Goal: Transaction & Acquisition: Purchase product/service

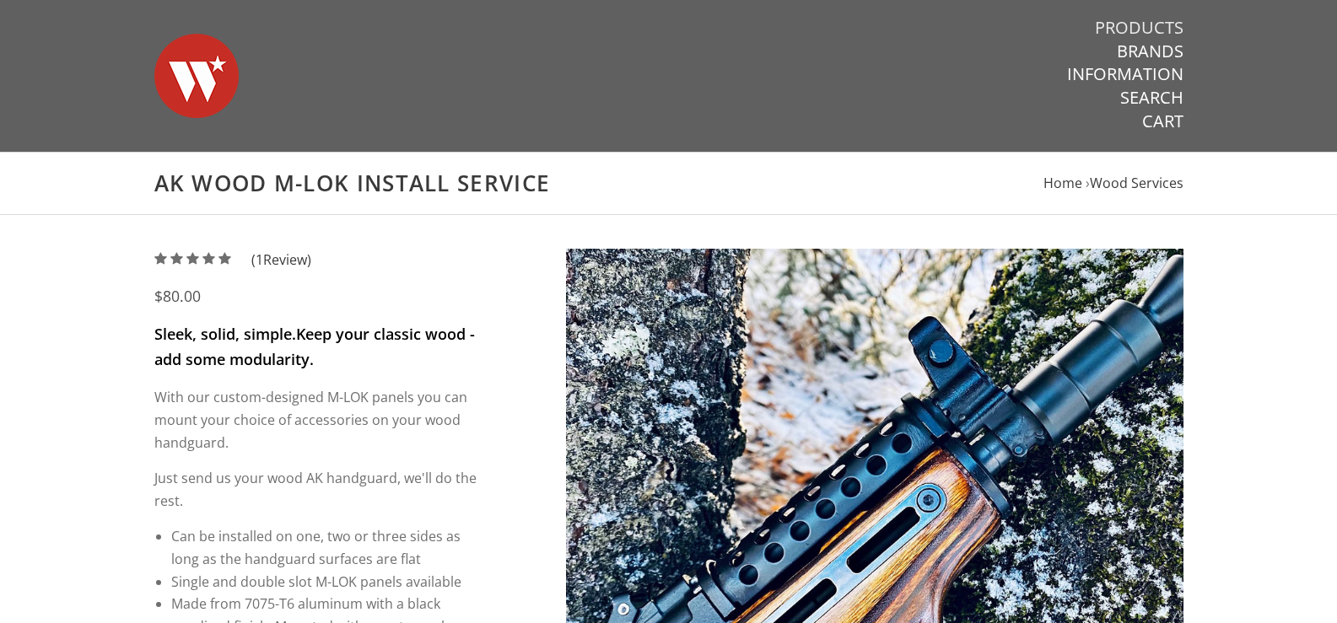
click at [1130, 28] on link "Products" at bounding box center [1139, 28] width 89 height 22
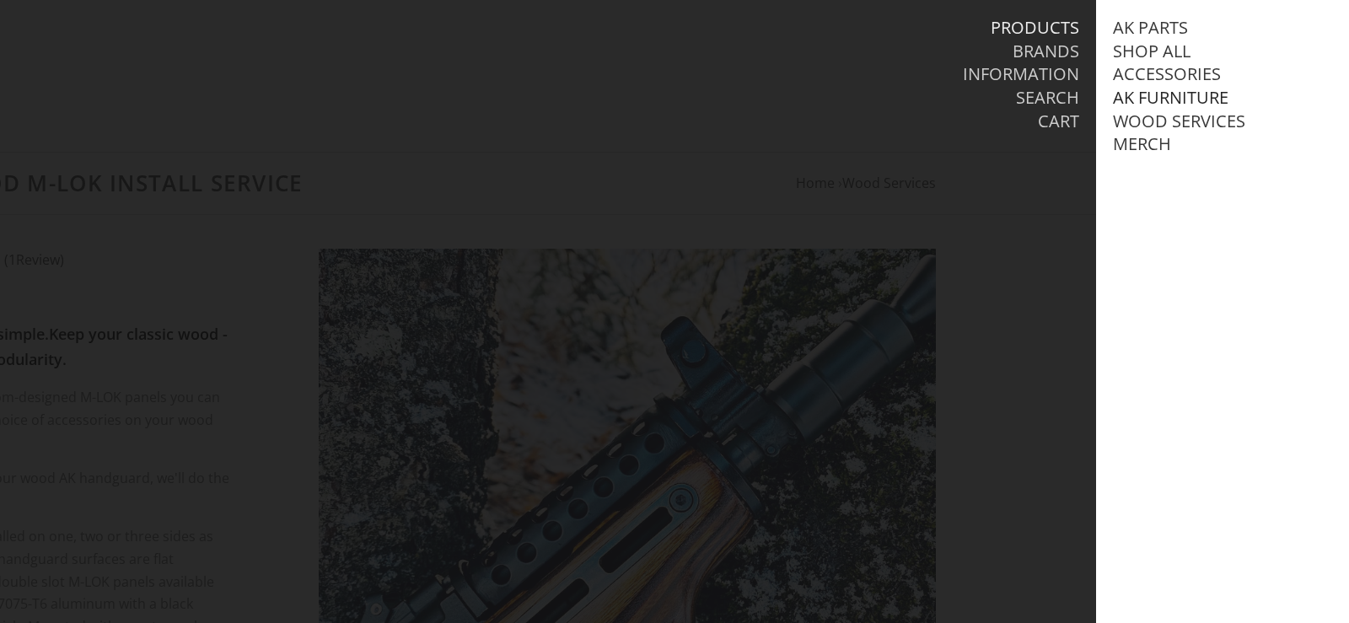
click at [1179, 99] on link "AK Furniture" at bounding box center [1171, 98] width 116 height 22
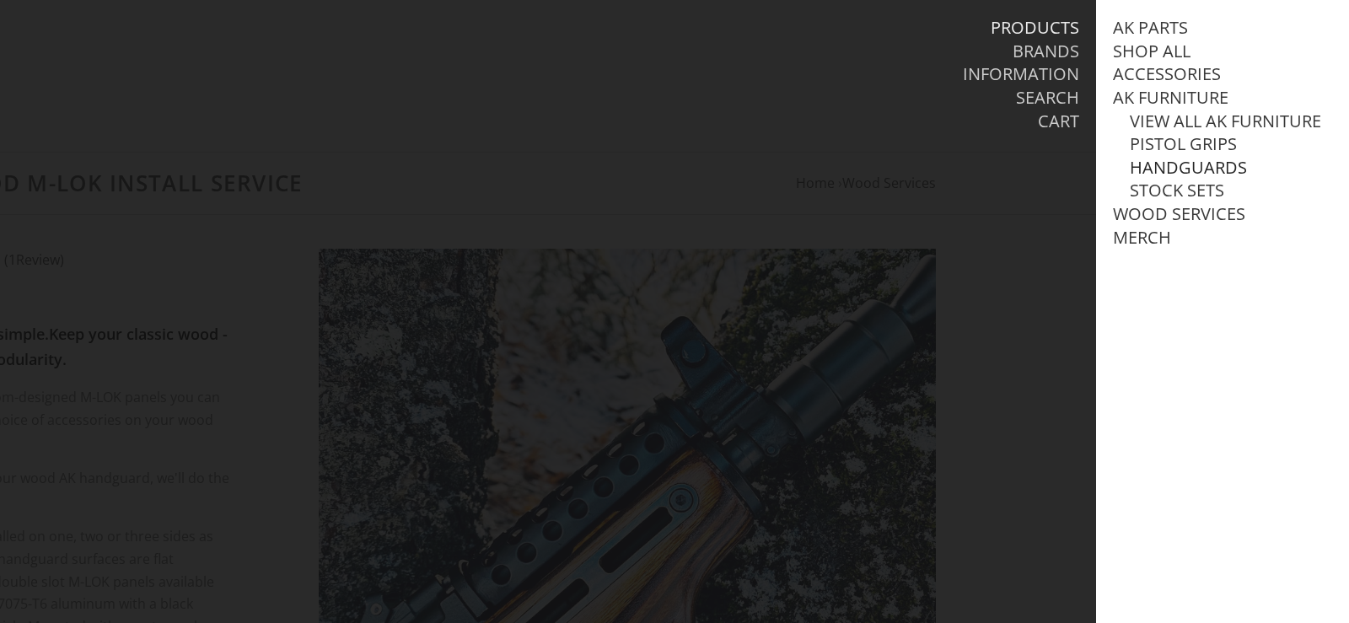
click at [1175, 179] on link "Handguards" at bounding box center [1188, 168] width 117 height 22
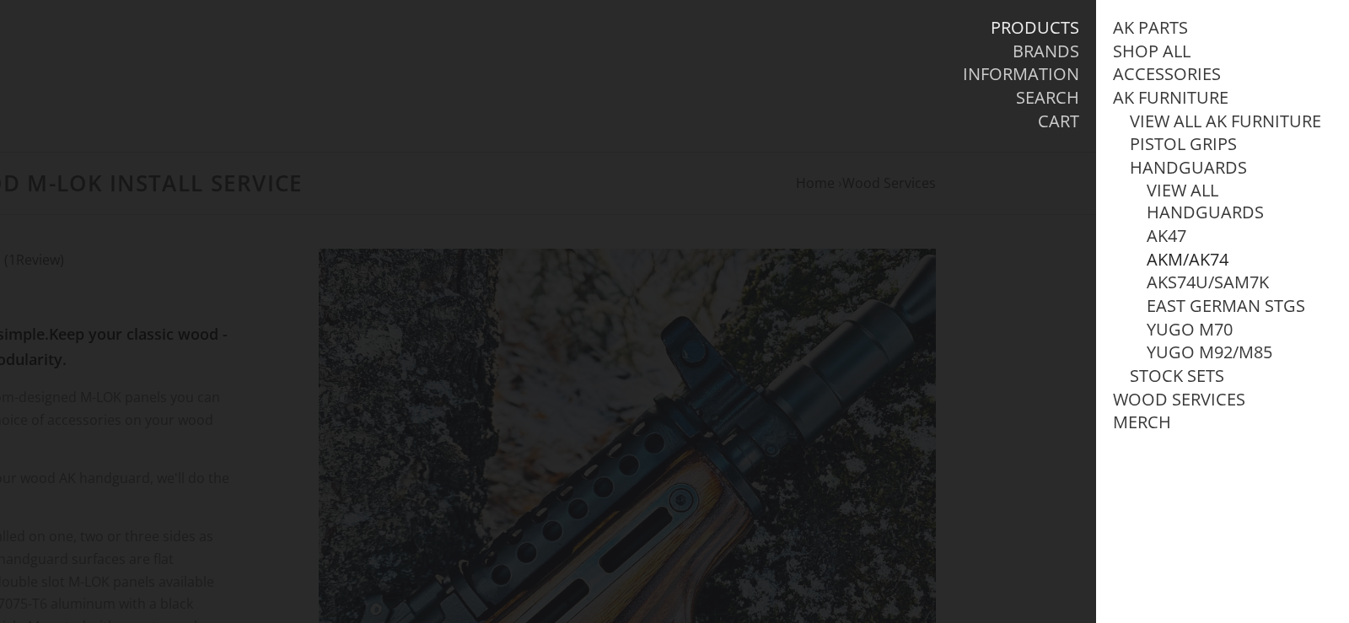
click at [1165, 271] on link "AKM/AK74" at bounding box center [1188, 260] width 82 height 22
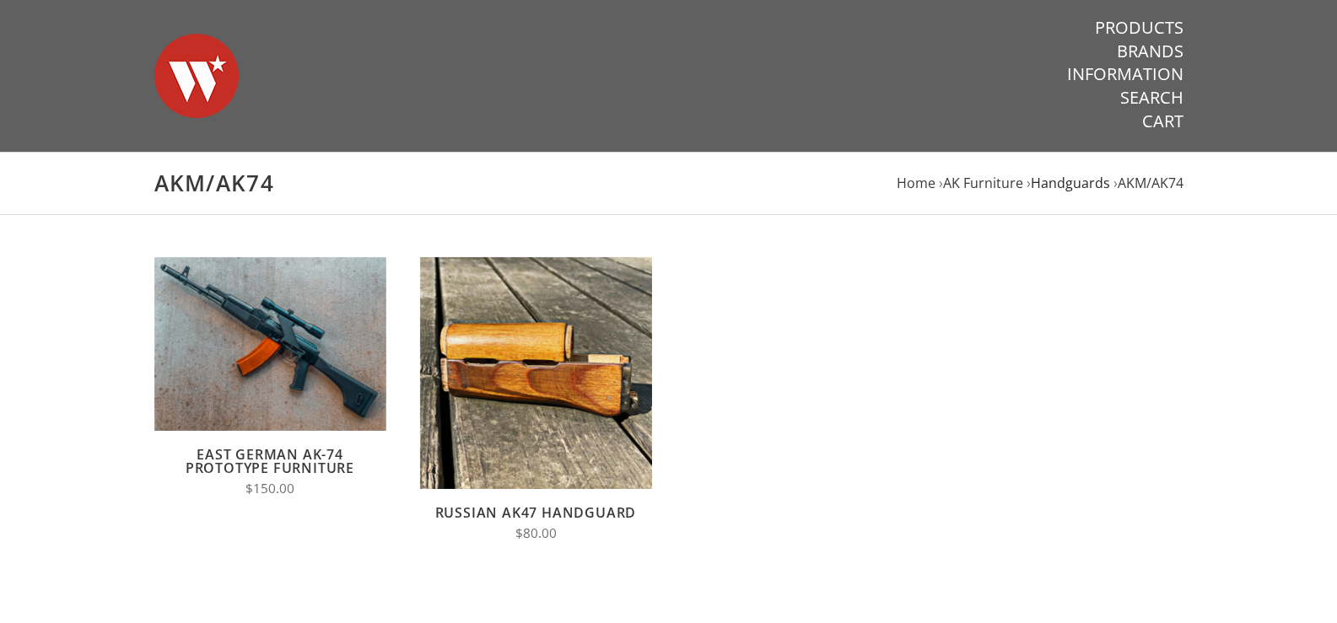
click at [1055, 180] on span "Handguards" at bounding box center [1069, 183] width 79 height 19
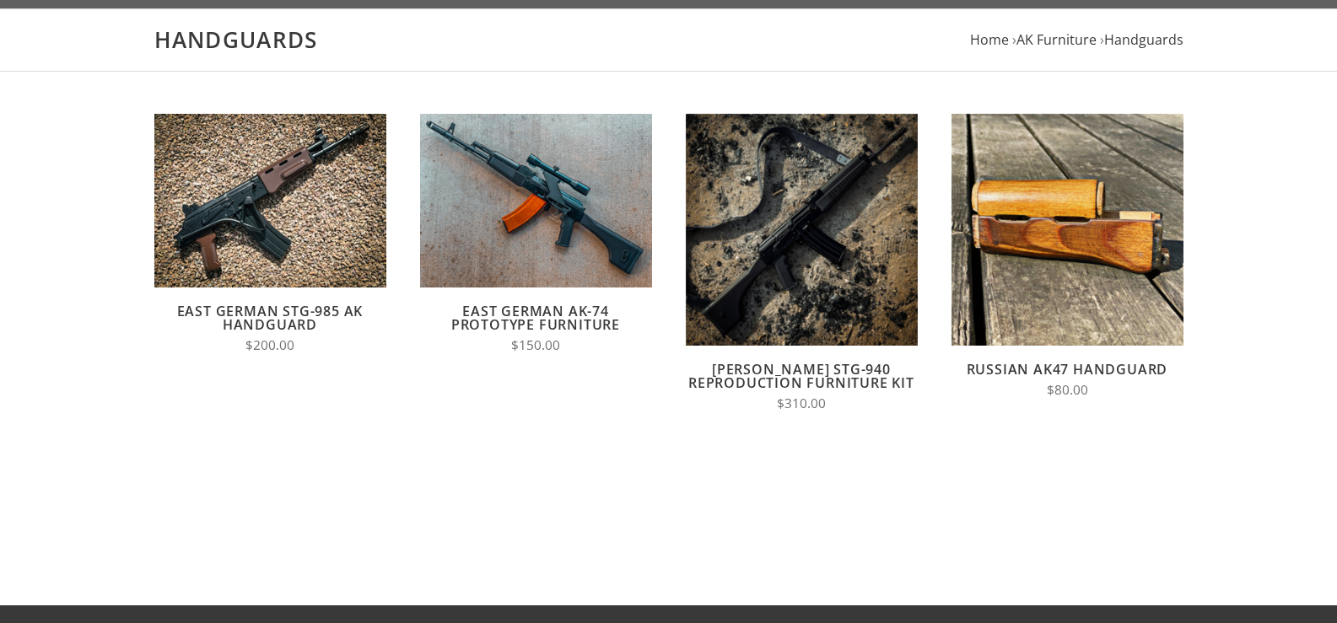
scroll to position [145, 0]
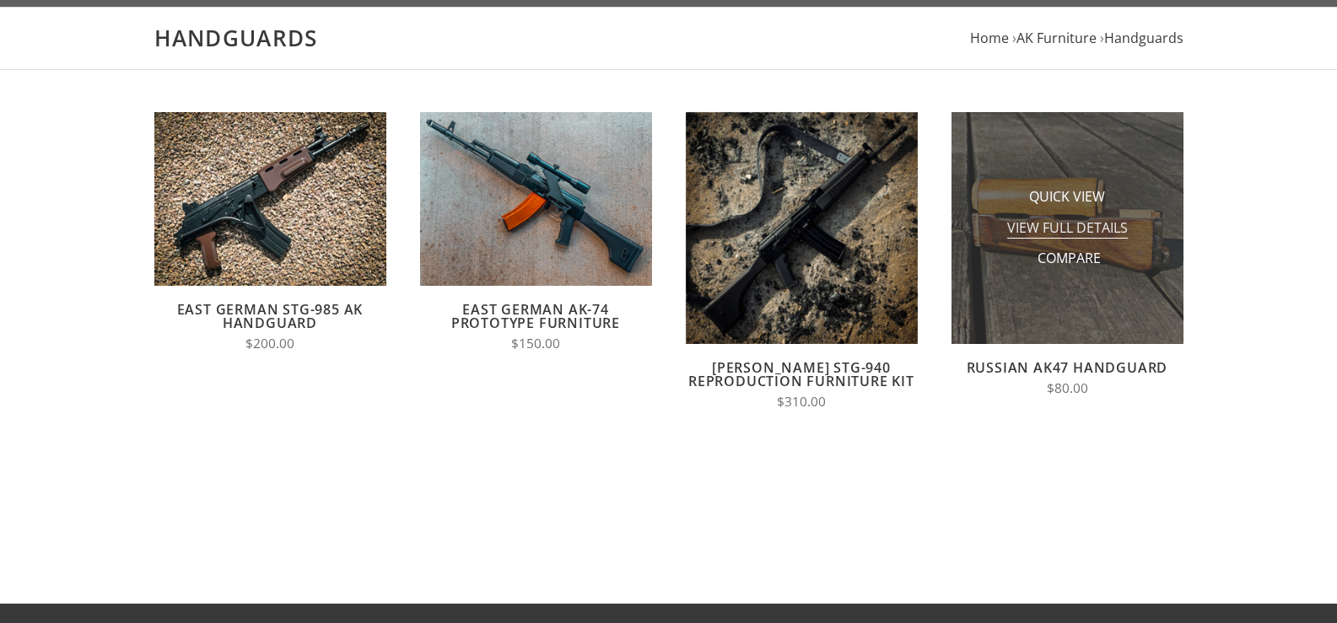
click at [1110, 235] on span "View Full Details" at bounding box center [1067, 228] width 121 height 21
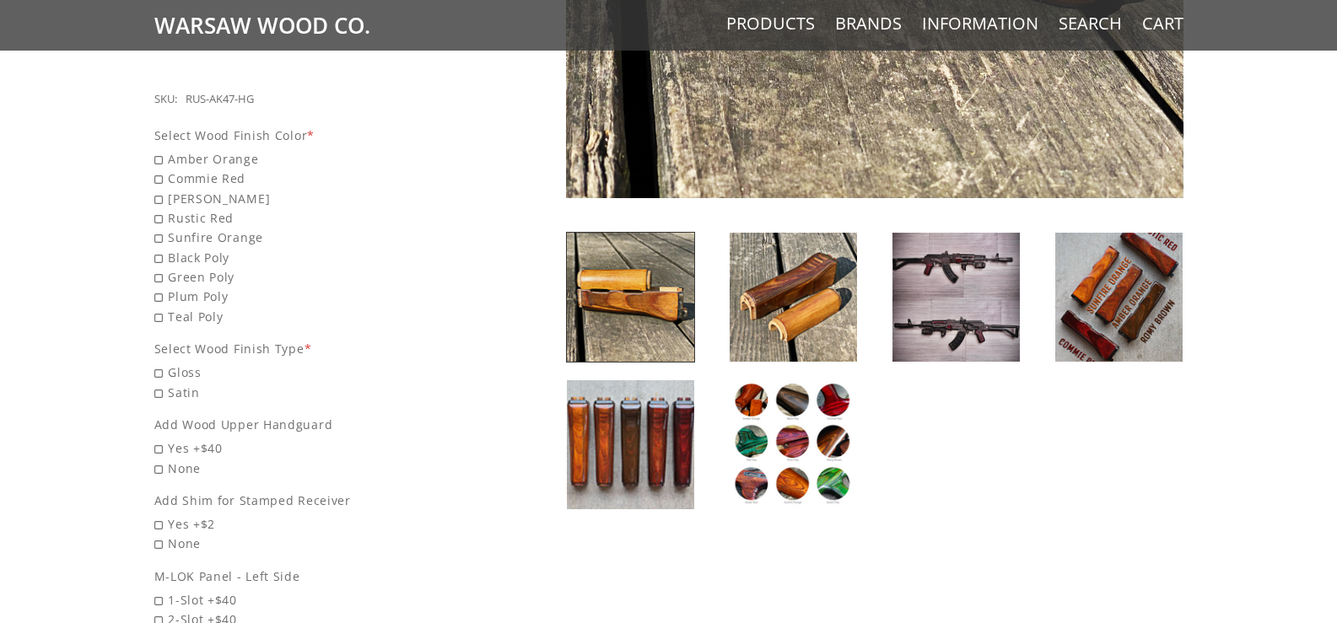
scroll to position [665, 0]
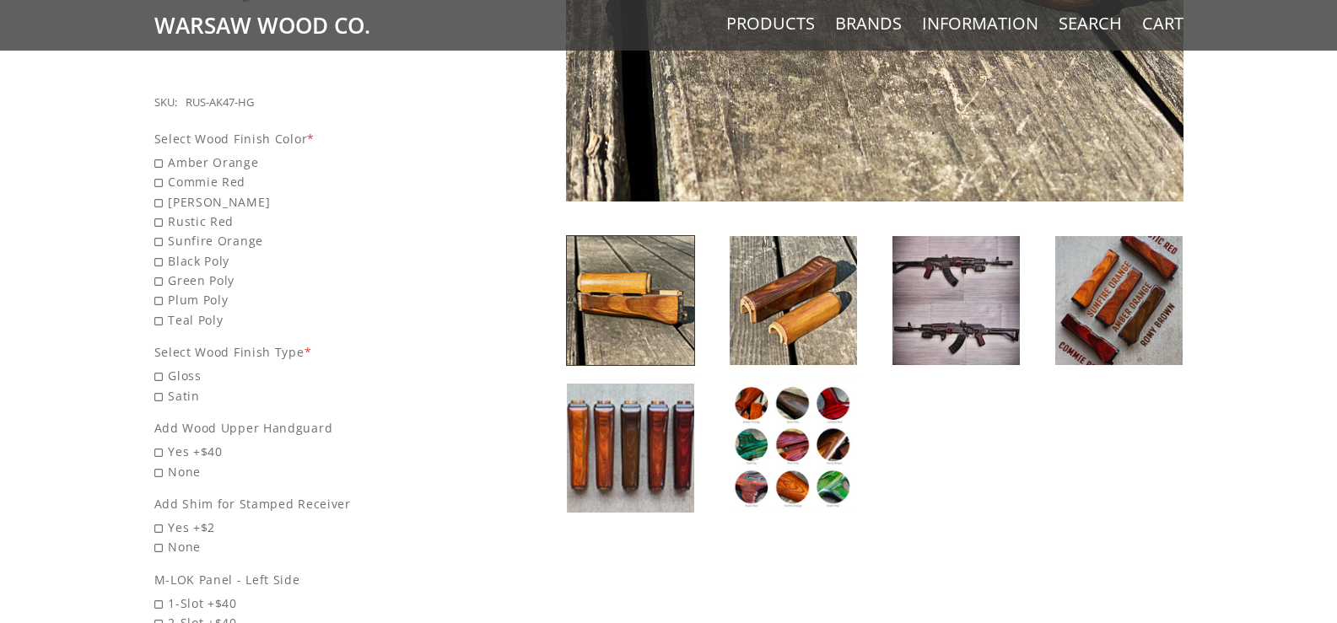
click at [1171, 352] on img at bounding box center [1118, 300] width 127 height 129
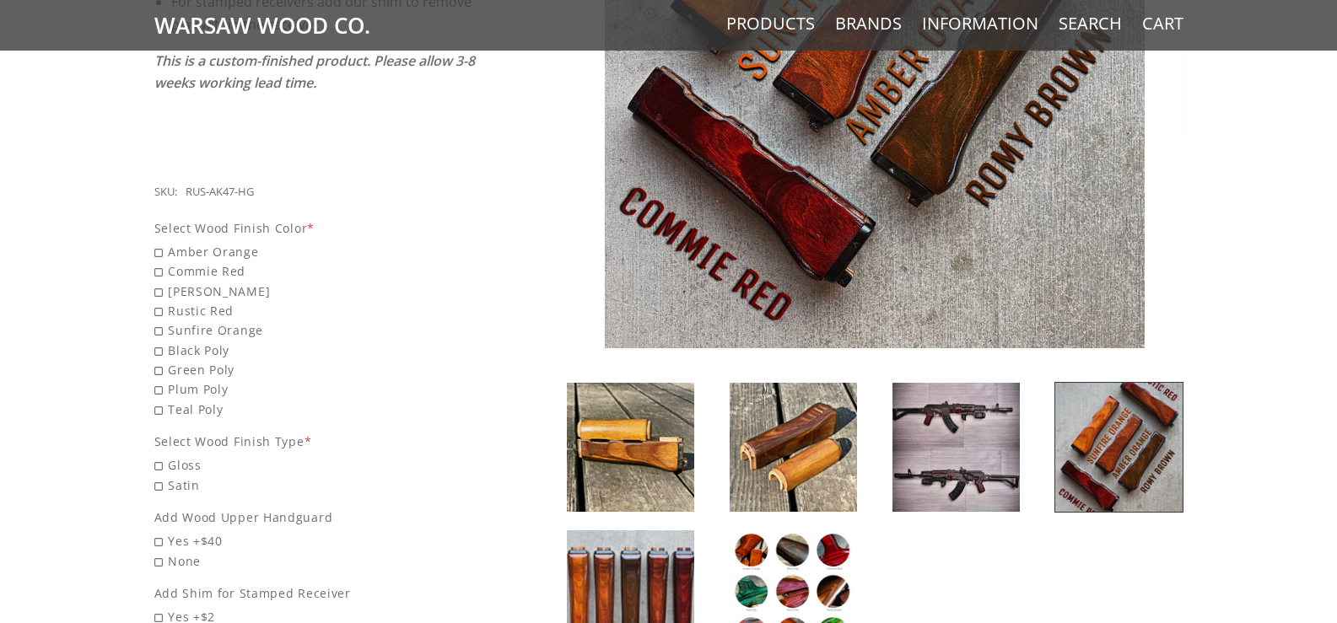
scroll to position [579, 0]
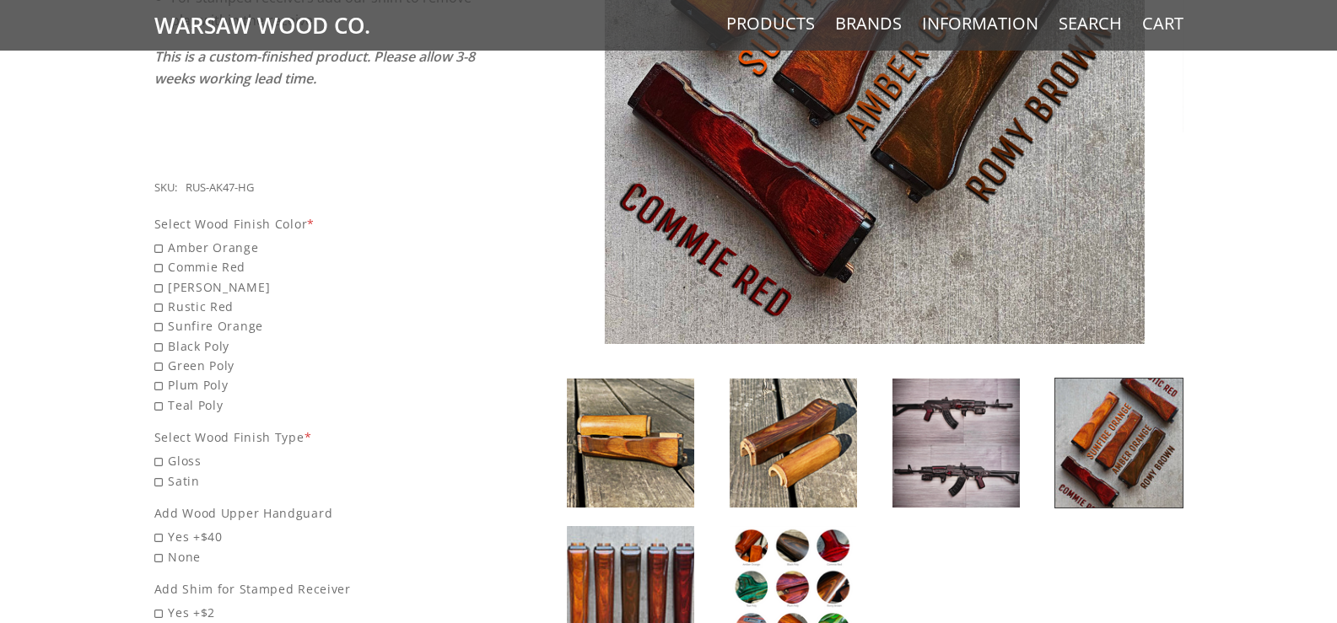
click at [989, 405] on img at bounding box center [955, 443] width 127 height 129
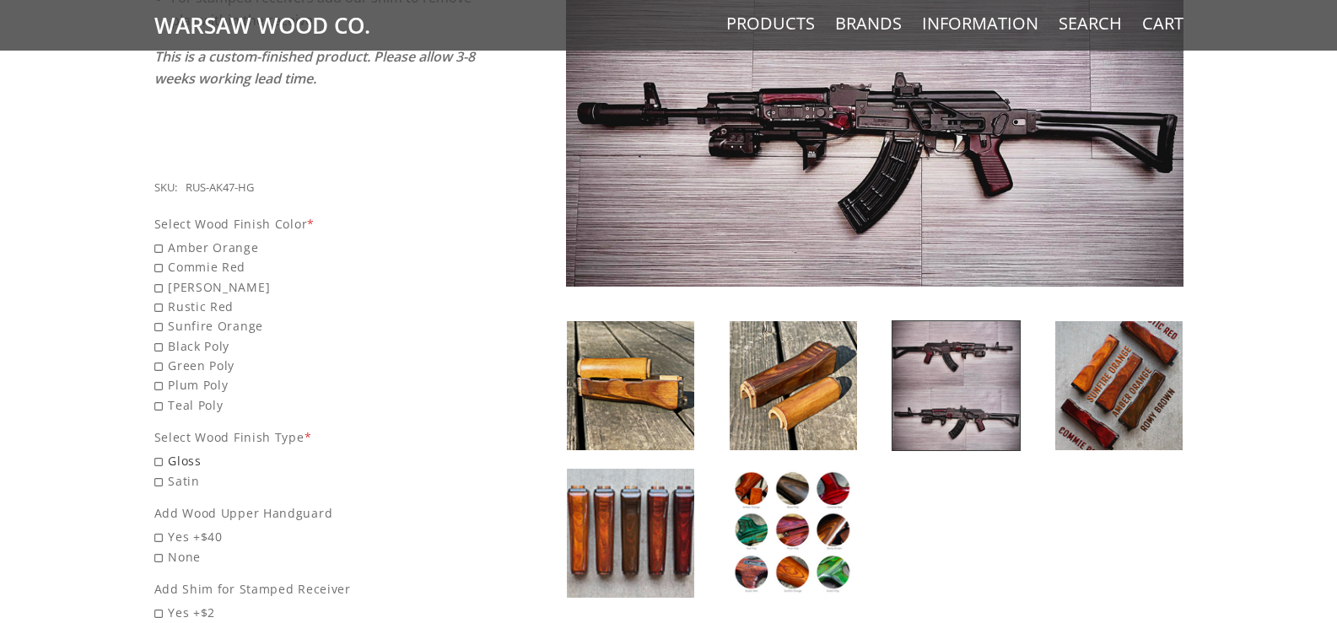
click at [156, 451] on span "Gloss" at bounding box center [315, 460] width 323 height 19
click at [156, 451] on input "Gloss" at bounding box center [272, 451] width 236 height 1
radio input "true"
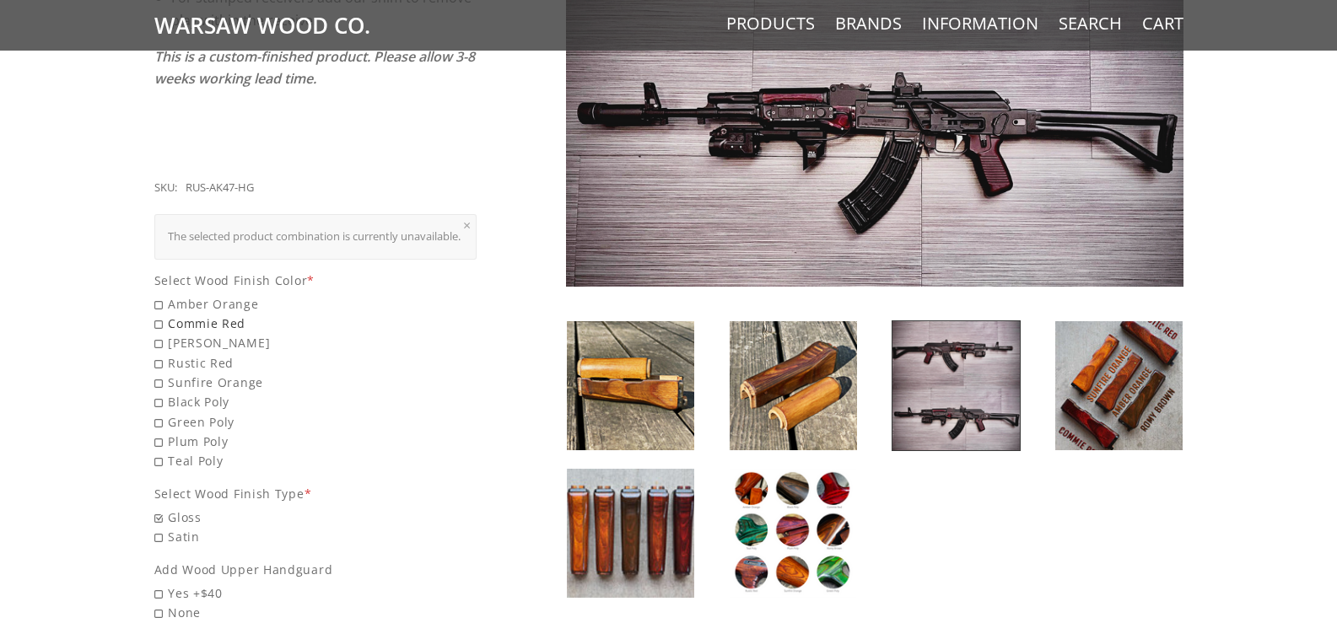
click at [158, 317] on span "Commie Red" at bounding box center [315, 323] width 323 height 19
click at [158, 315] on input "Commie Red" at bounding box center [272, 314] width 236 height 1
radio input "true"
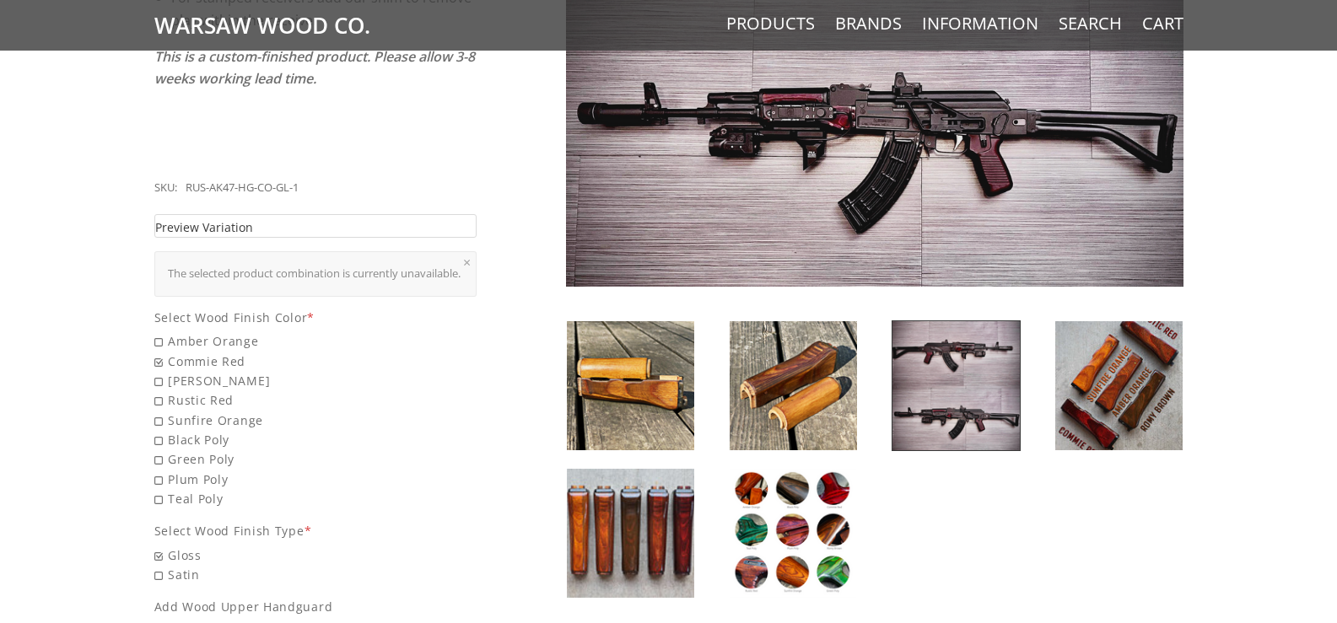
click at [349, 214] on link "Preview Variation" at bounding box center [315, 226] width 323 height 24
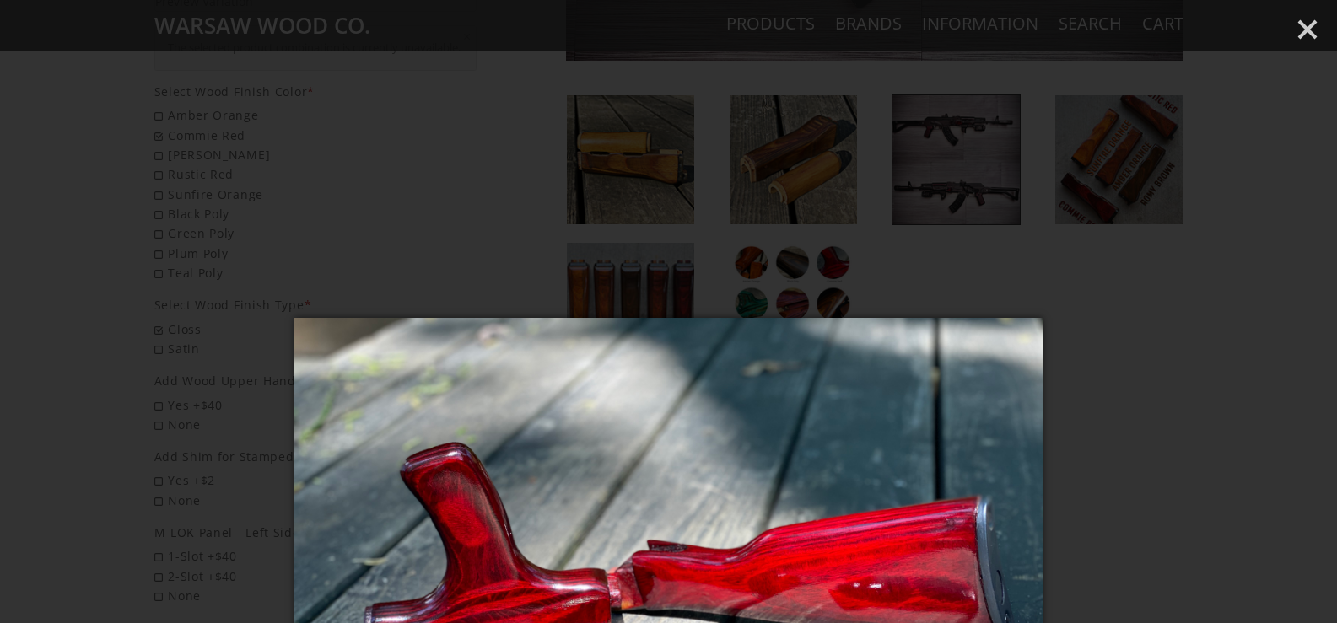
scroll to position [816, 0]
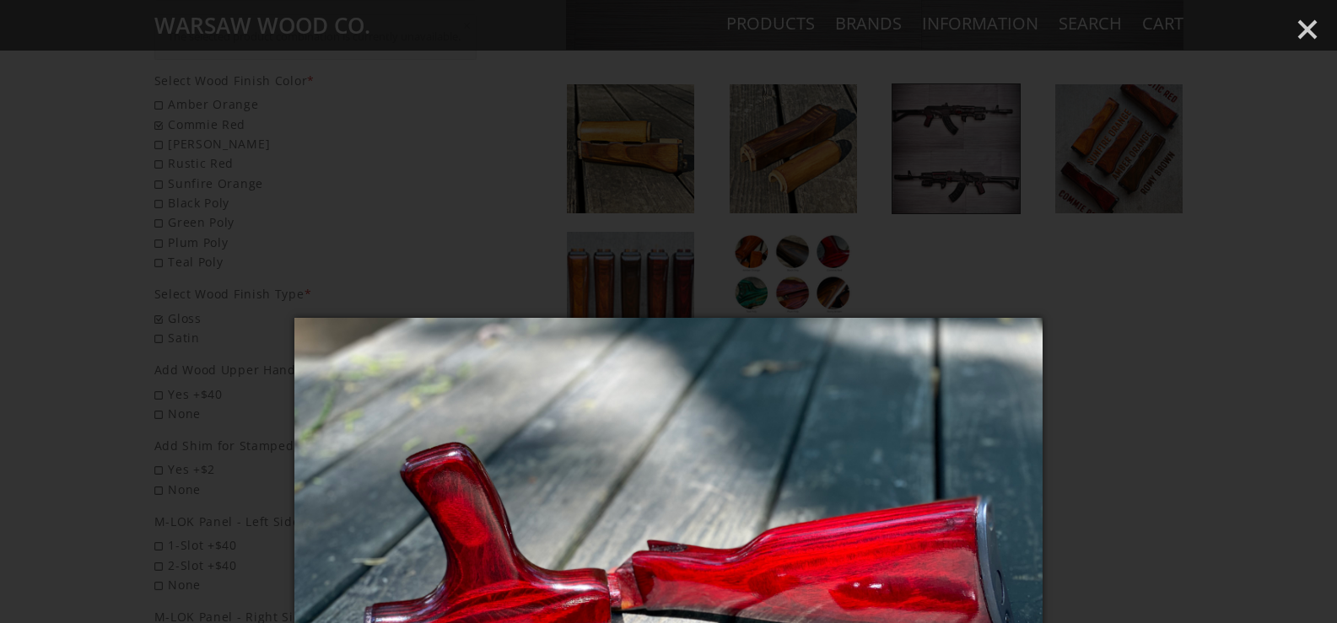
click at [1290, 337] on div at bounding box center [668, 311] width 1337 height 623
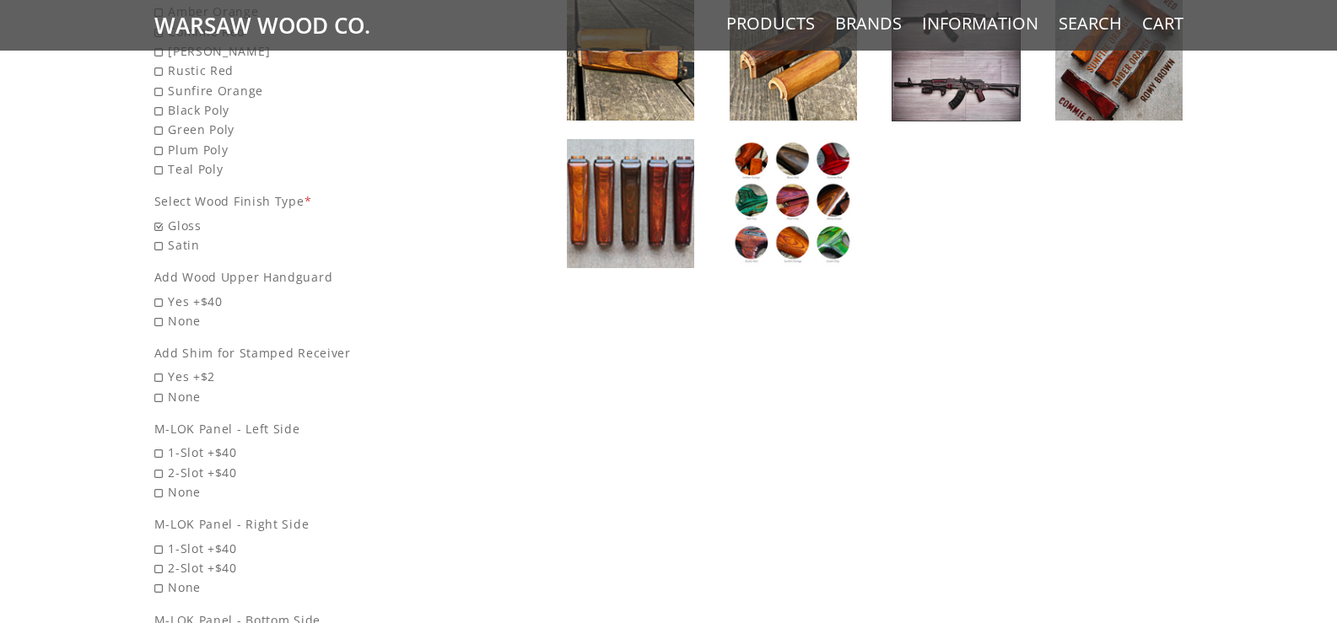
scroll to position [916, 0]
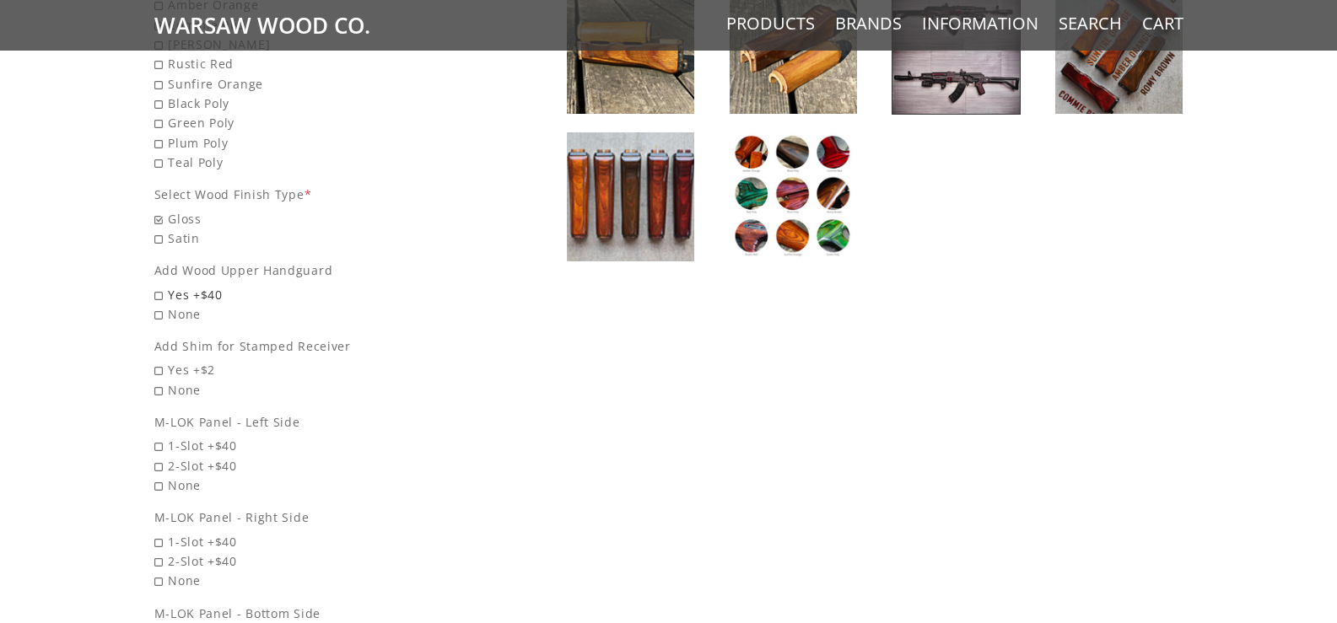
click at [157, 288] on span "Yes +$40" at bounding box center [315, 294] width 323 height 19
click at [157, 286] on input "Yes +$40" at bounding box center [272, 285] width 236 height 1
radio input "true"
click at [159, 369] on span "Yes +$2" at bounding box center [315, 369] width 323 height 19
click at [159, 361] on input "Yes +$2" at bounding box center [272, 360] width 236 height 1
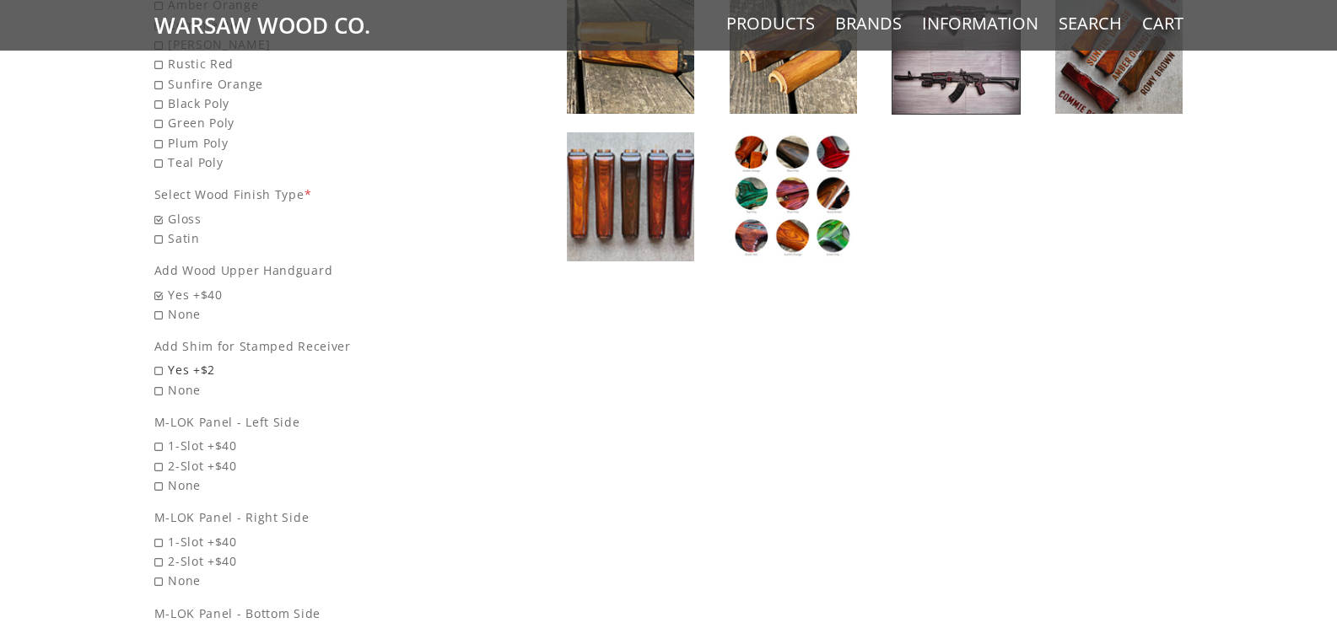
radio input "true"
click at [159, 464] on span "2-Slot +$40" at bounding box center [315, 465] width 323 height 19
click at [159, 457] on input "2-Slot +$40" at bounding box center [272, 456] width 236 height 1
radio input "true"
click at [159, 557] on span "2-Slot +$40" at bounding box center [315, 561] width 323 height 19
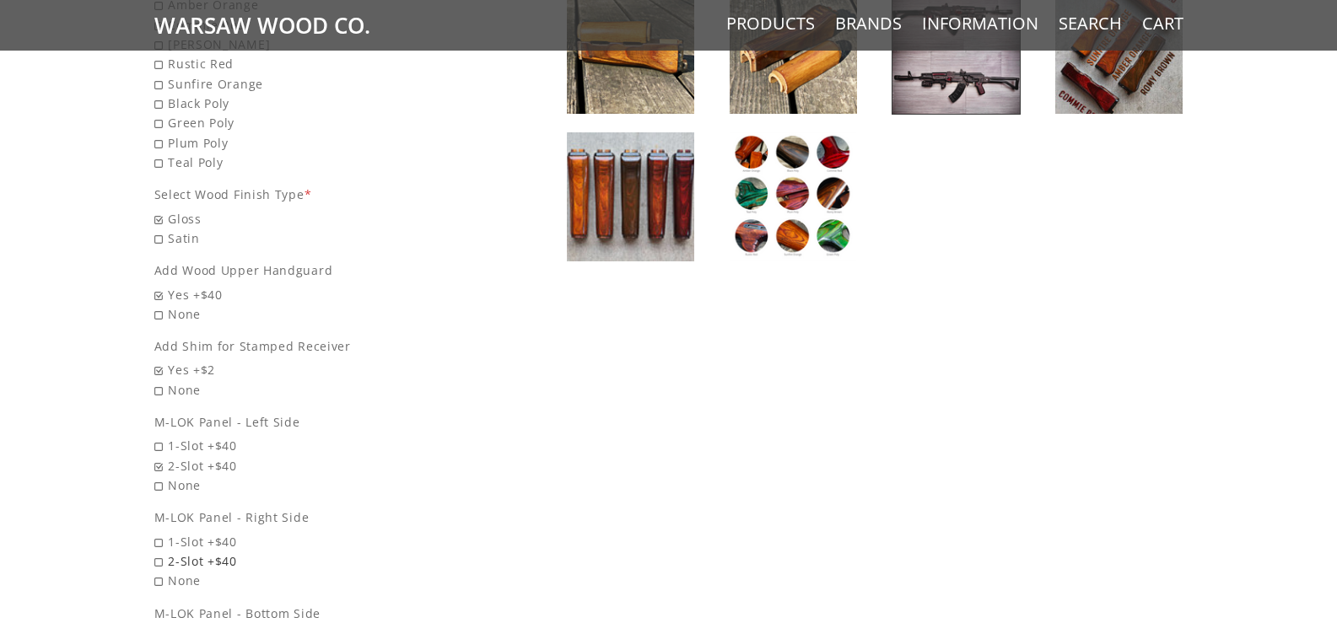
click at [159, 552] on input "2-Slot +$40" at bounding box center [272, 552] width 236 height 1
radio input "true"
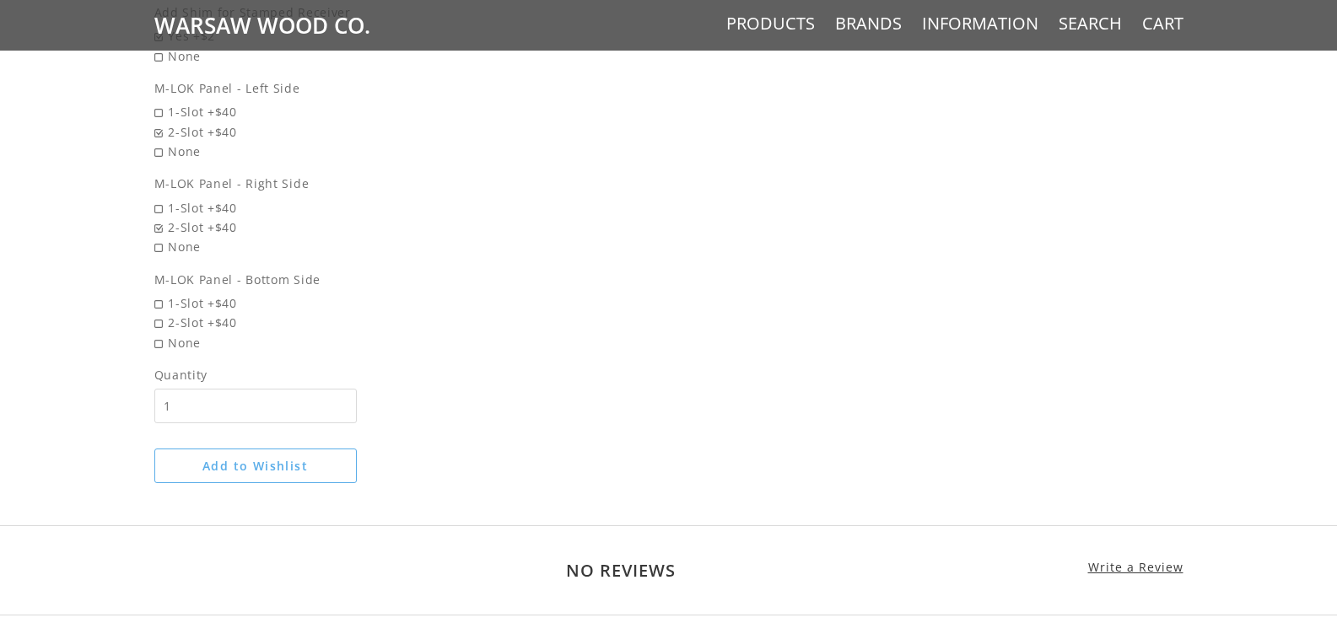
scroll to position [1254, 0]
click at [159, 336] on span "None" at bounding box center [315, 338] width 323 height 19
click at [159, 330] on input "None" at bounding box center [272, 329] width 236 height 1
radio input "true"
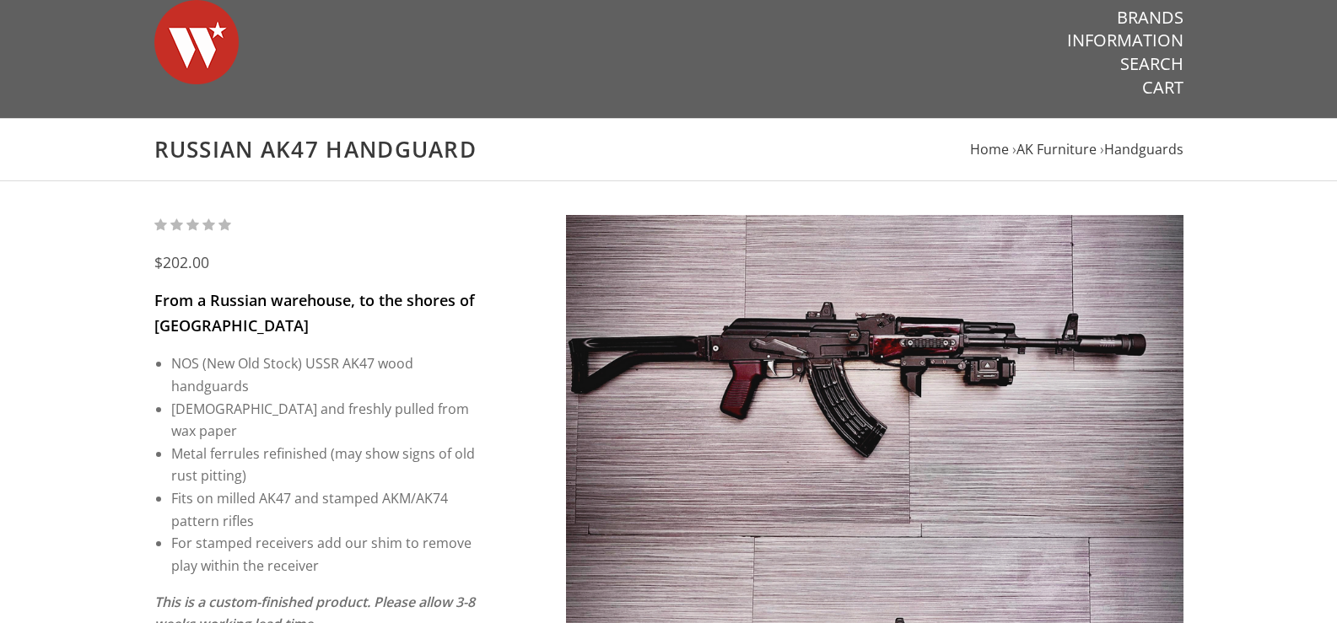
scroll to position [0, 0]
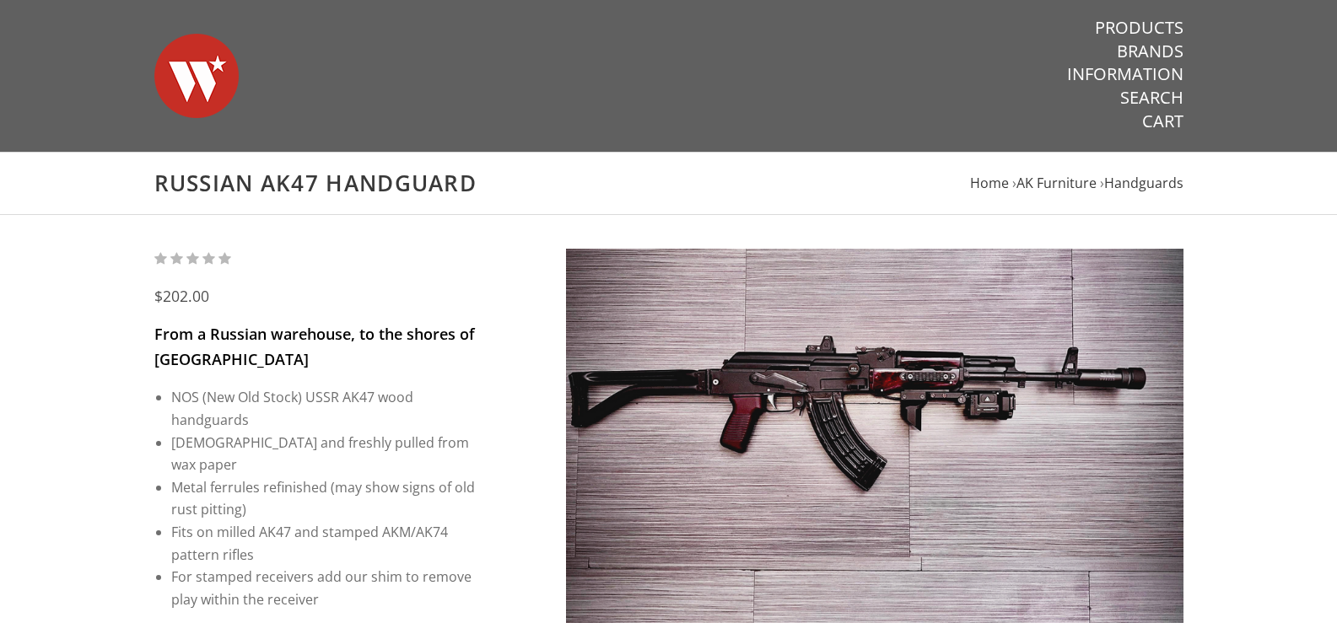
click at [951, 362] on img at bounding box center [874, 557] width 617 height 617
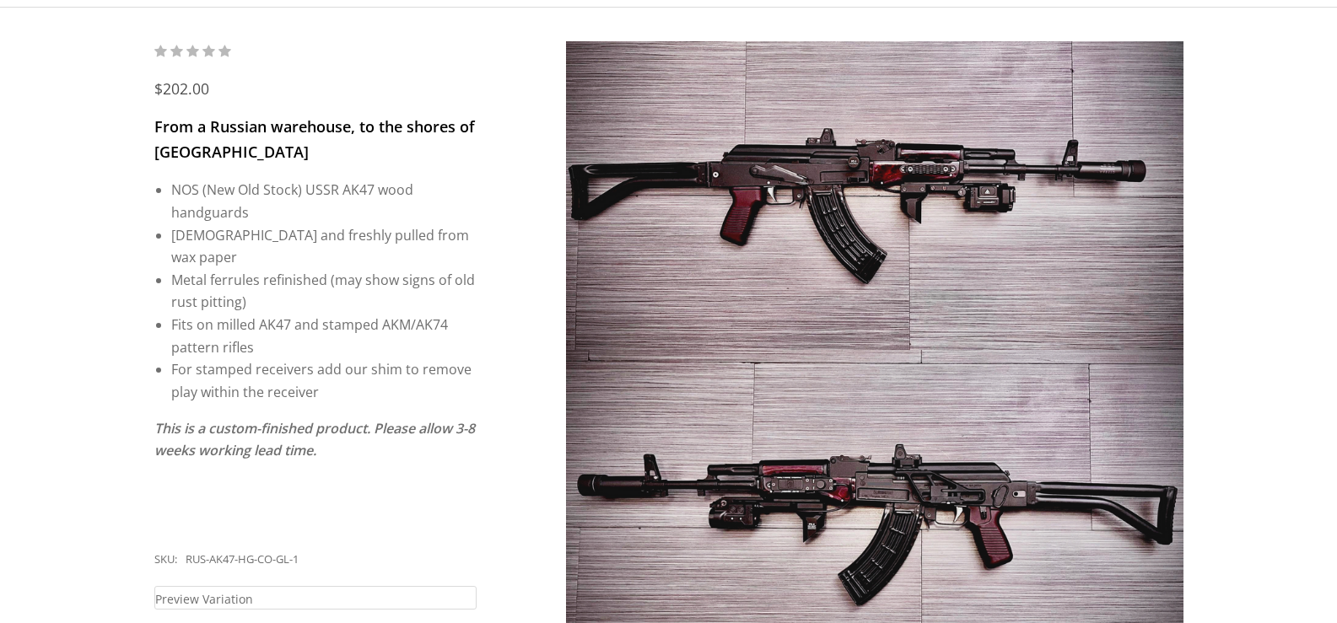
scroll to position [212, 0]
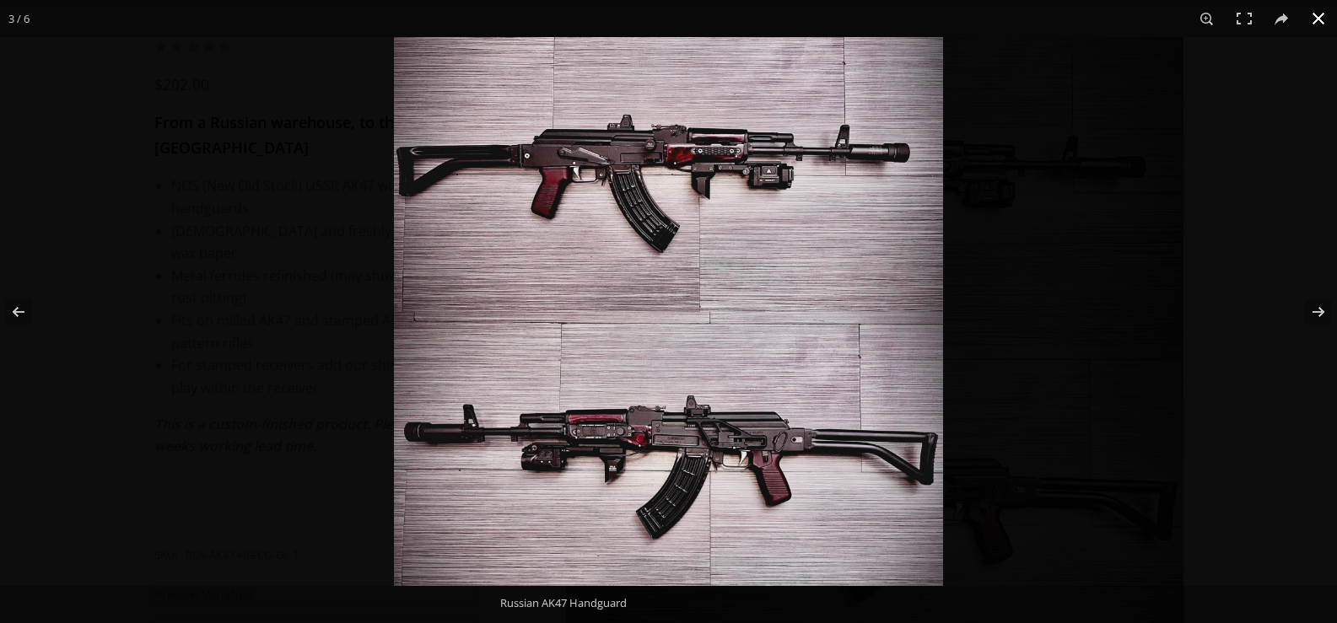
click at [1309, 19] on button at bounding box center [1318, 18] width 37 height 37
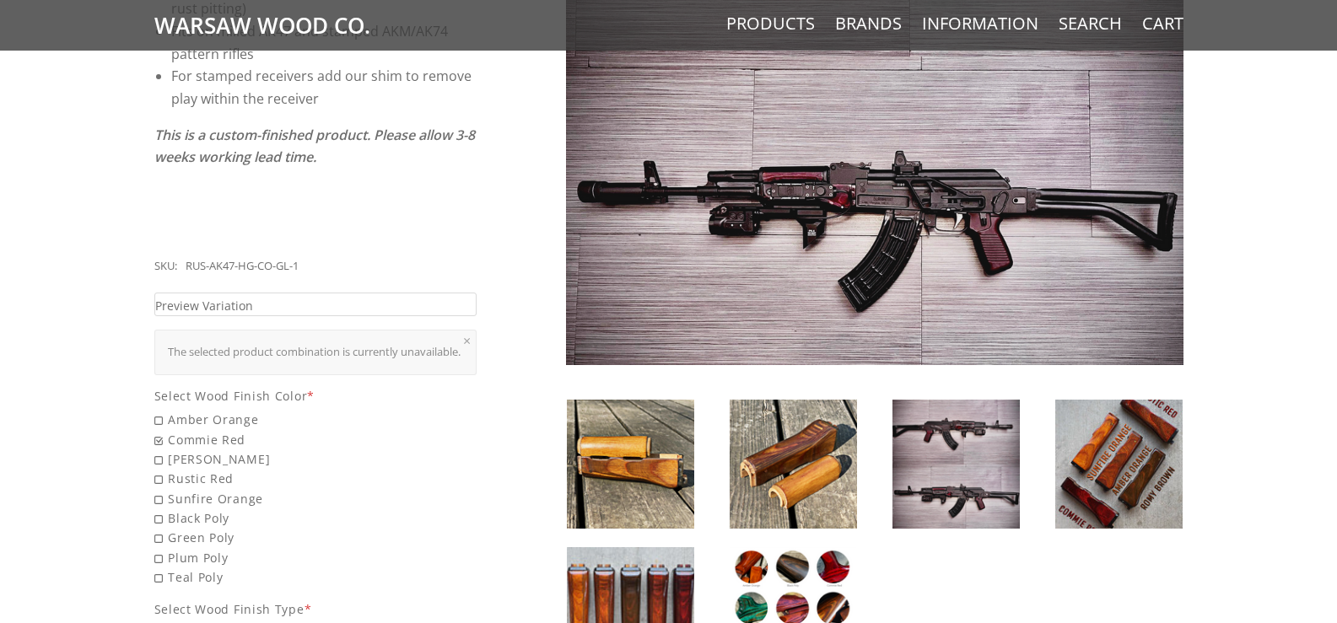
scroll to position [497, 0]
